Goal: Entertainment & Leisure: Browse casually

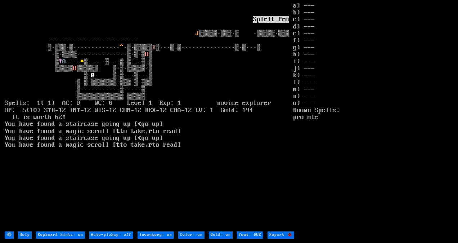
click at [71, 238] on on "Keyboard hints: on" at bounding box center [60, 234] width 49 height 7
type on "Keyboard hints: off"
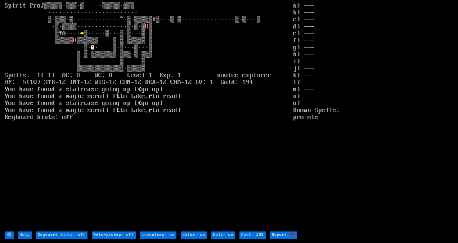
click at [338, 161] on stats "a) --- b) --- c) --- d) --- e) --- f) --- g) --- h) --- i) --- j) --- k) --- l)…" at bounding box center [373, 117] width 160 height 229
